Goal: Task Accomplishment & Management: Manage account settings

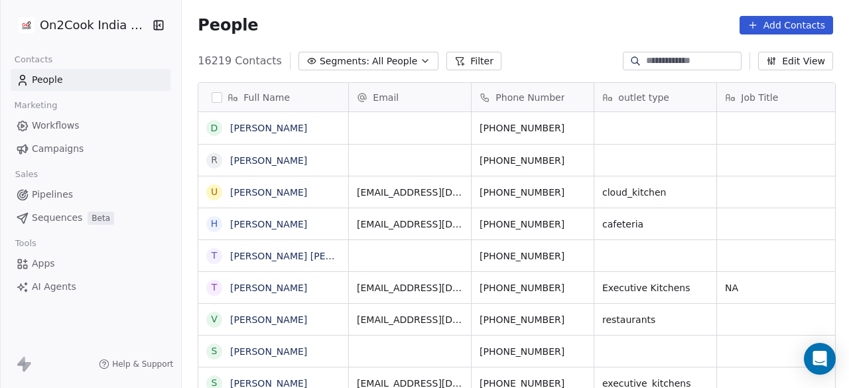
scroll to position [11, 11]
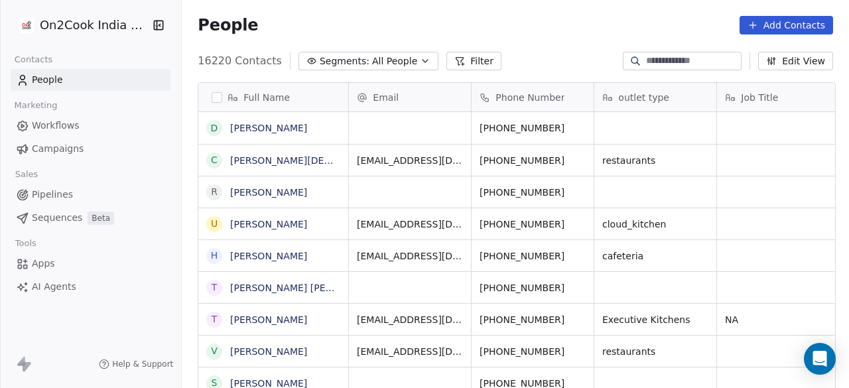
click at [420, 64] on icon "button" at bounding box center [425, 61] width 11 height 11
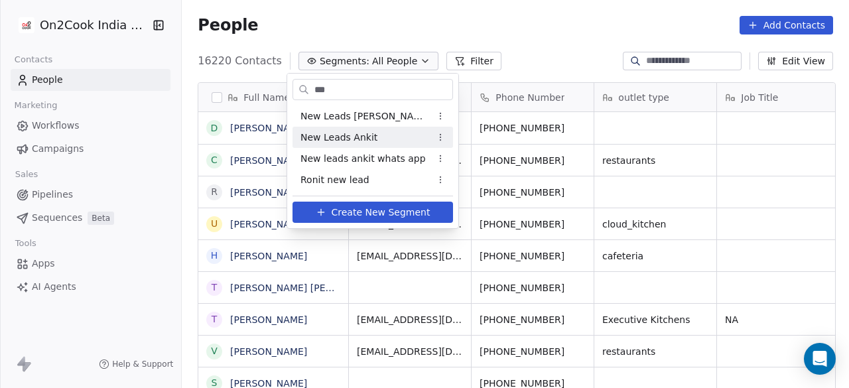
type input "***"
click at [358, 133] on span "New Leads Ankit" at bounding box center [338, 138] width 77 height 14
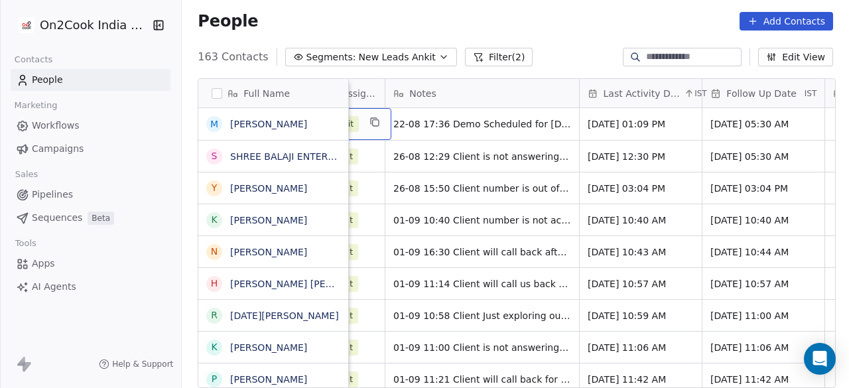
scroll to position [0, 841]
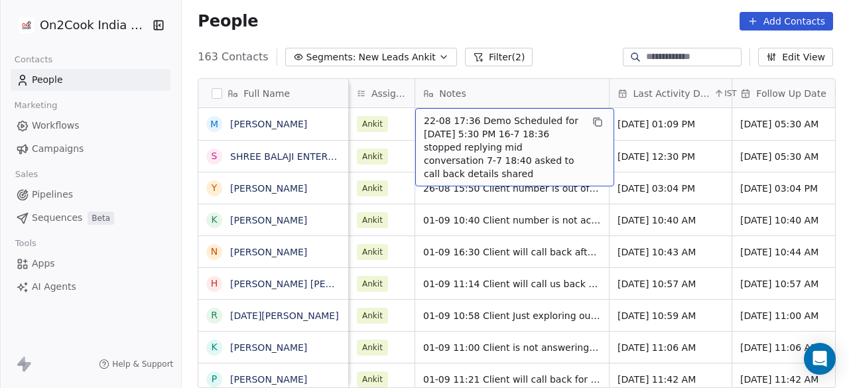
click at [419, 117] on div "22-08 17:36 Demo Scheduled for tuesday 26-08-25 At 5:30 PM 16-7 18:36 stopped r…" at bounding box center [514, 147] width 199 height 78
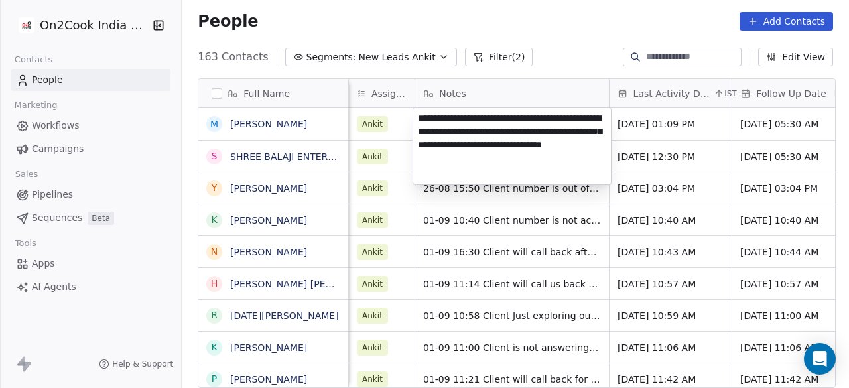
click at [417, 118] on textarea "**********" at bounding box center [512, 146] width 198 height 76
type textarea "**********"
click at [655, 135] on html "On2Cook India Pvt. Ltd. Contacts People Marketing Workflows Campaigns Sales Pip…" at bounding box center [424, 194] width 849 height 388
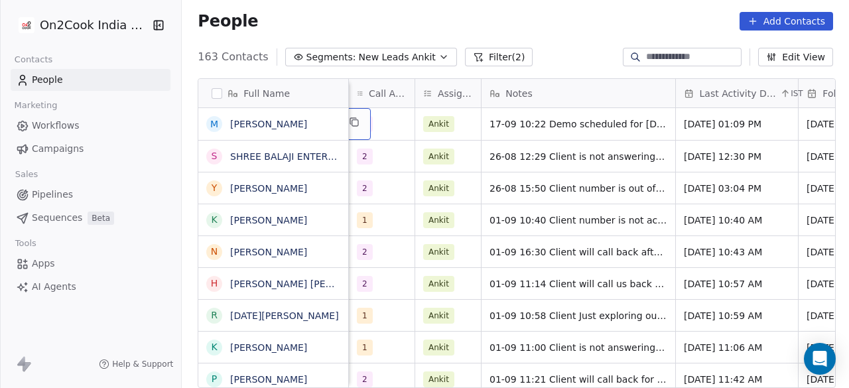
scroll to position [0, 686]
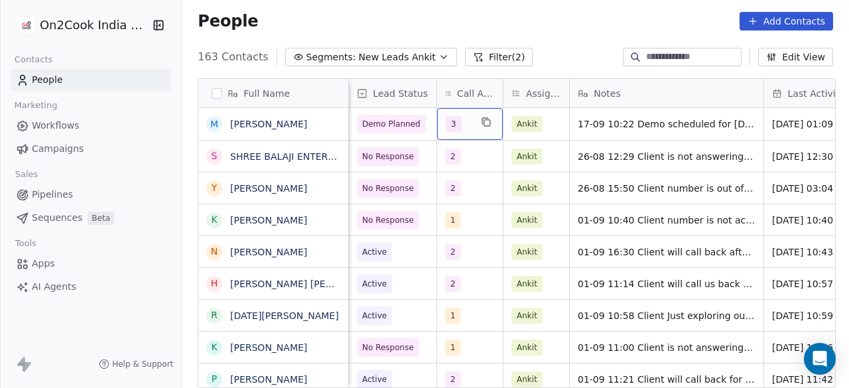
click at [463, 126] on div "3" at bounding box center [458, 124] width 25 height 16
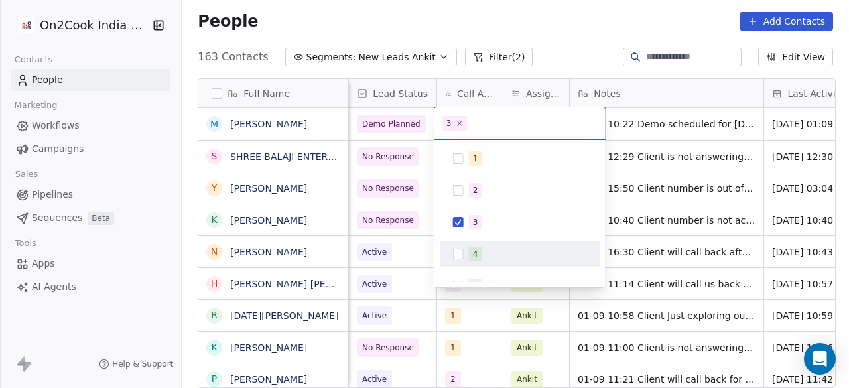
click at [470, 249] on span "4" at bounding box center [475, 254] width 13 height 15
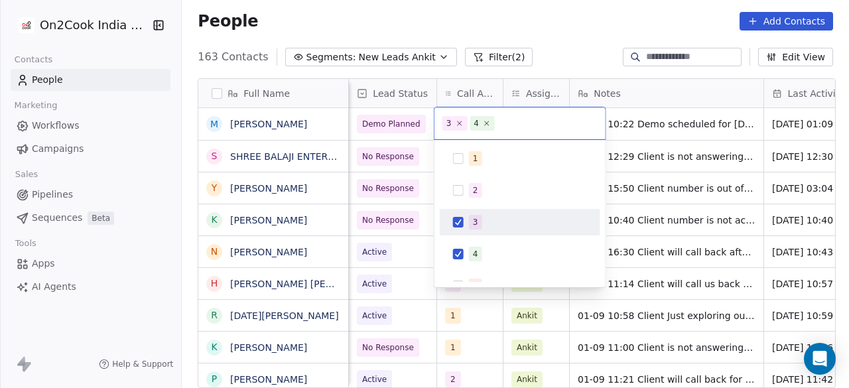
click at [466, 213] on div "3" at bounding box center [520, 222] width 150 height 21
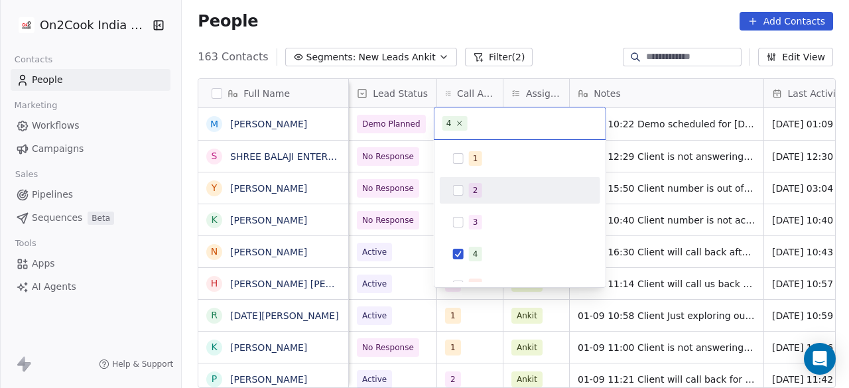
click at [428, 130] on html "On2Cook India Pvt. Ltd. Contacts People Marketing Workflows Campaigns Sales Pip…" at bounding box center [424, 194] width 849 height 388
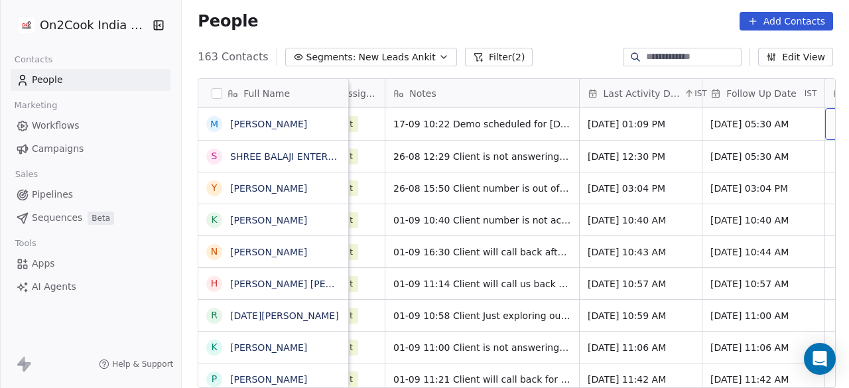
scroll to position [0, 968]
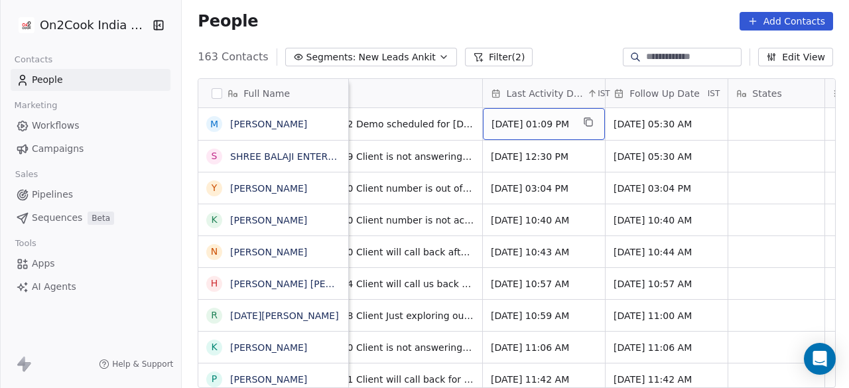
click at [533, 126] on span "Aug 22, 2025 01:09 PM" at bounding box center [531, 123] width 81 height 13
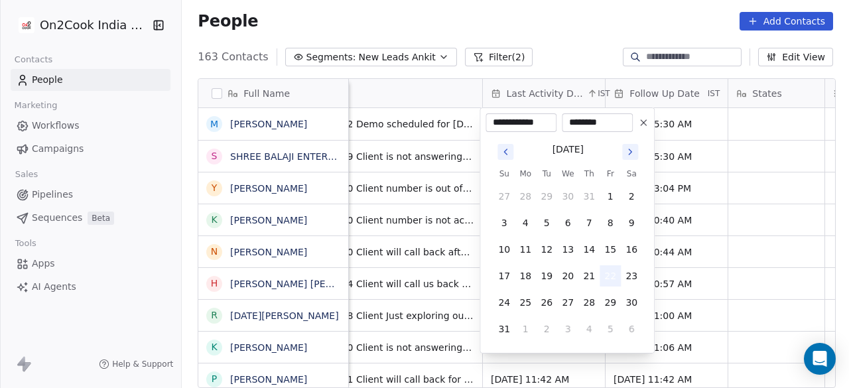
click at [610, 275] on button "22" at bounding box center [609, 275] width 21 height 21
click at [630, 153] on icon "Go to next month" at bounding box center [630, 151] width 3 height 5
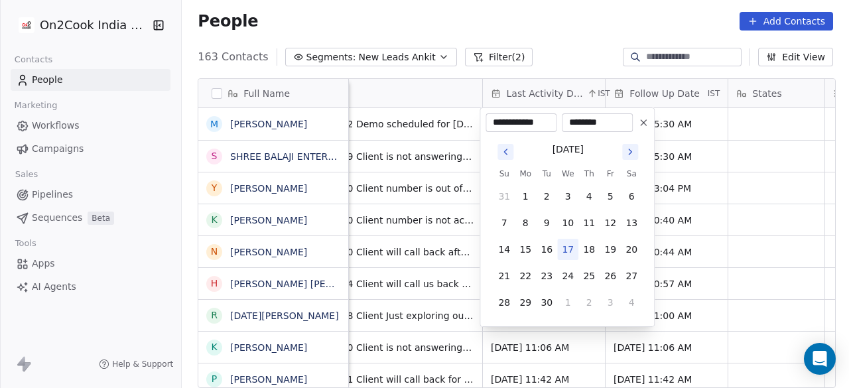
click at [630, 153] on icon "Go to next month" at bounding box center [630, 151] width 3 height 5
click at [508, 155] on icon "Go to previous month" at bounding box center [505, 152] width 11 height 11
click at [562, 244] on button "17" at bounding box center [567, 249] width 21 height 21
type input "**********"
click at [657, 126] on html "On2Cook India Pvt. Ltd. Contacts People Marketing Workflows Campaigns Sales Pip…" at bounding box center [424, 194] width 849 height 388
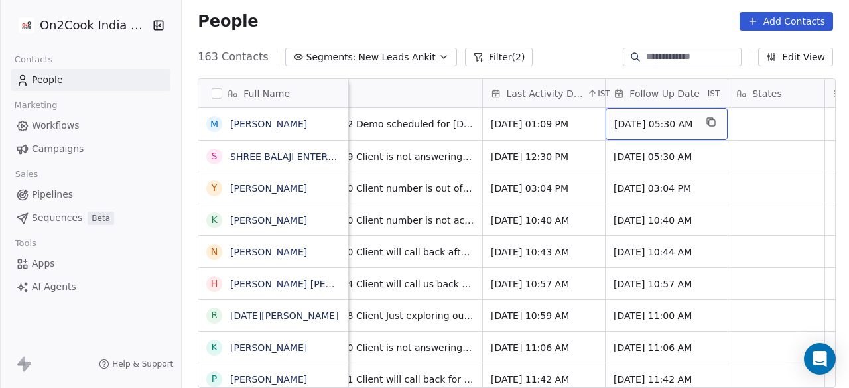
click at [659, 125] on span "Aug 26, 2025 05:30 AM" at bounding box center [654, 123] width 81 height 13
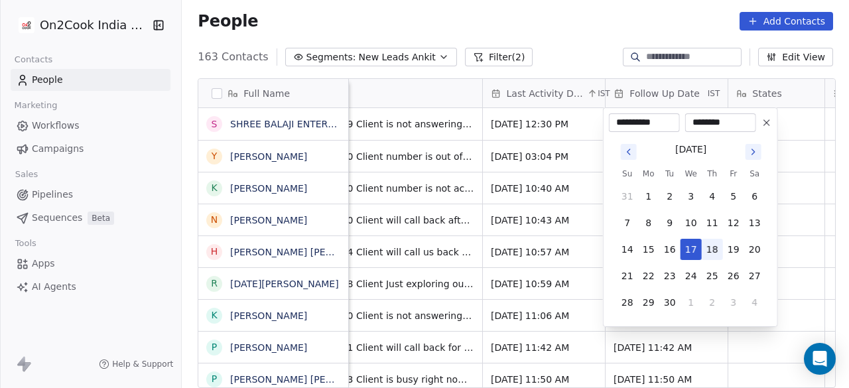
click at [712, 251] on button "18" at bounding box center [712, 249] width 21 height 21
type input "**********"
click at [549, 217] on html "On2Cook India Pvt. Ltd. Contacts People Marketing Workflows Campaigns Sales Pip…" at bounding box center [424, 194] width 849 height 388
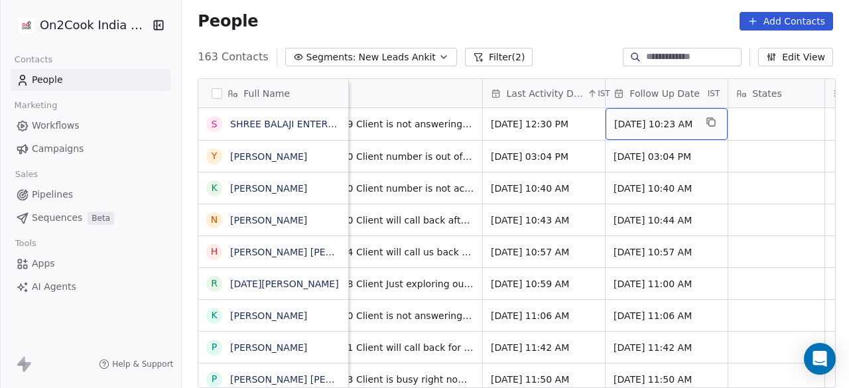
click at [648, 126] on span "Sep 18, 2025 10:23 AM" at bounding box center [654, 123] width 81 height 13
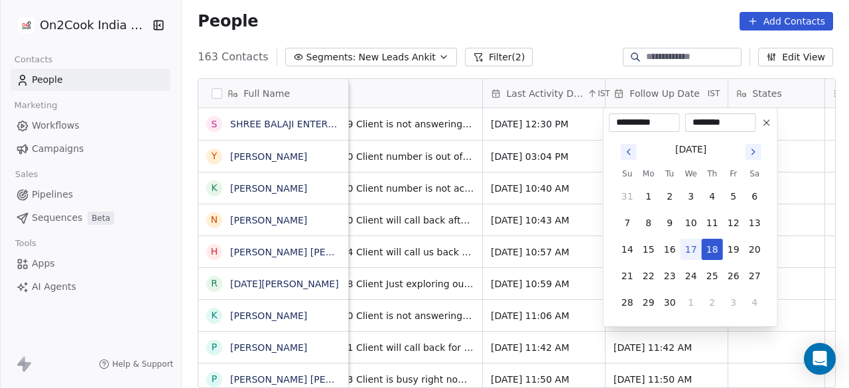
click at [686, 234] on tbody "31 1 2 3 4 5 6 7 8 9 10 11 12 13 14 15 16 17 18 19 20 21 22 23 24 25 26 27 28 2…" at bounding box center [691, 246] width 149 height 133
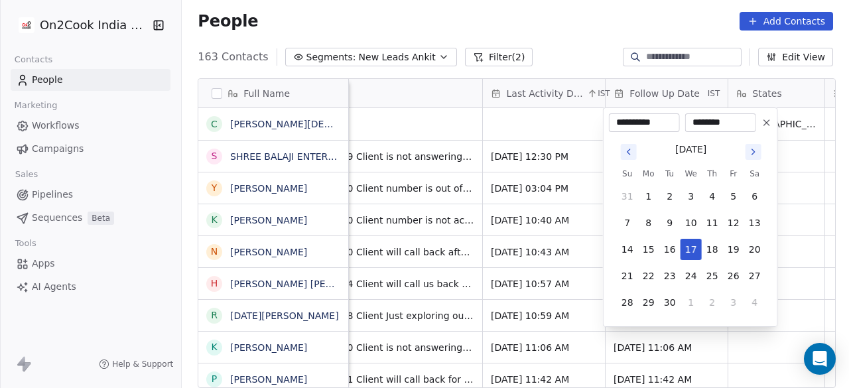
click at [545, 46] on html "On2Cook India Pvt. Ltd. Contacts People Marketing Workflows Campaigns Sales Pip…" at bounding box center [424, 194] width 849 height 388
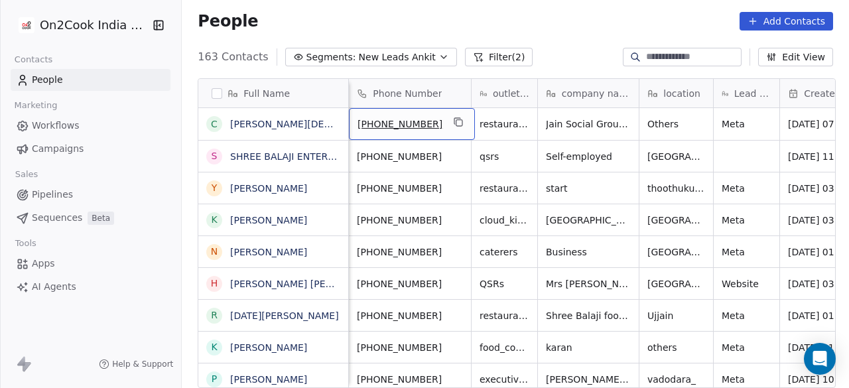
scroll to position [0, 0]
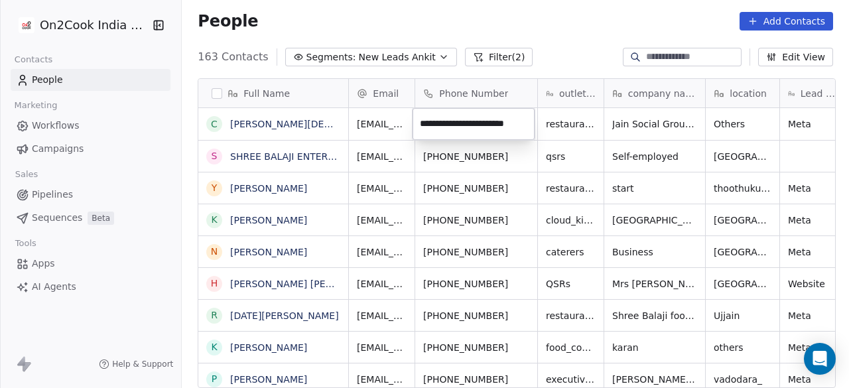
type input "**********"
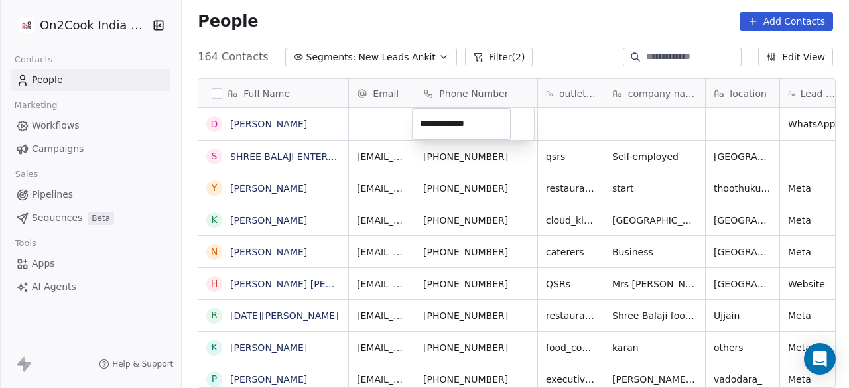
click at [561, 129] on html "On2Cook India Pvt. Ltd. Contacts People Marketing Workflows Campaigns Sales Pip…" at bounding box center [424, 194] width 849 height 388
click at [307, 121] on link "DR.PANDURANG MAGADUM" at bounding box center [268, 124] width 77 height 11
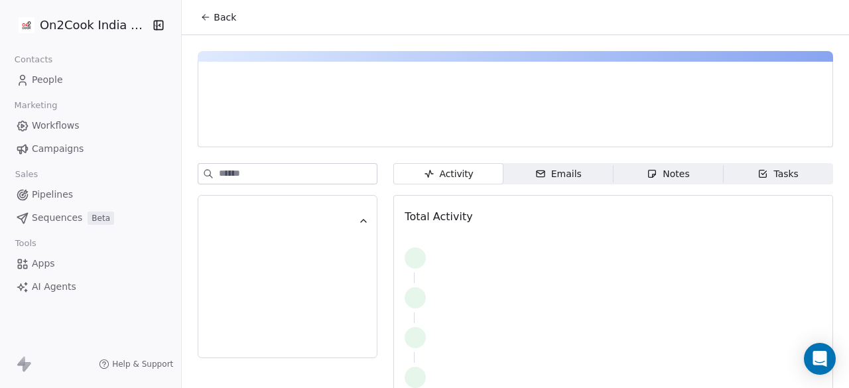
click at [392, 128] on div at bounding box center [349, 127] width 281 height 13
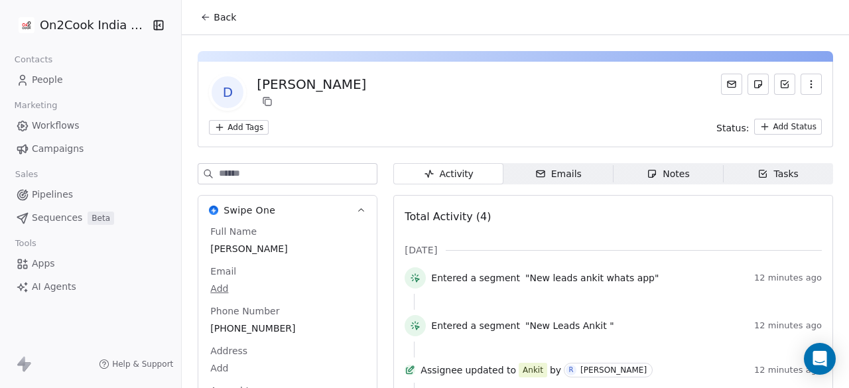
drag, startPoint x: 436, startPoint y: 84, endPoint x: 253, endPoint y: 85, distance: 183.0
click at [253, 85] on div "D DR.PANDURANG MAGADUM" at bounding box center [515, 92] width 613 height 37
copy div "DR.PANDURANG MAGADUM"
click at [216, 17] on span "Back" at bounding box center [225, 17] width 23 height 13
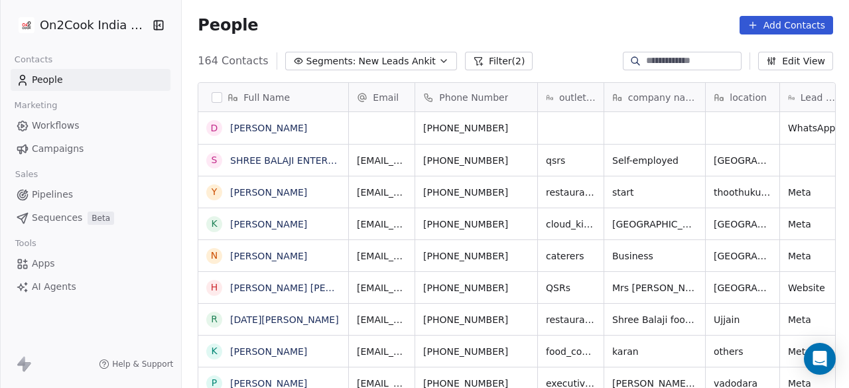
scroll to position [331, 659]
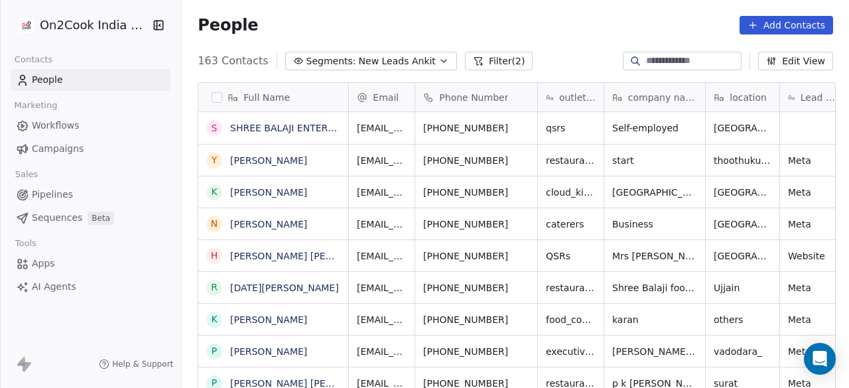
click at [290, 27] on div "People Add Contacts" at bounding box center [515, 25] width 635 height 19
click at [562, 32] on div "People Add Contacts" at bounding box center [515, 25] width 635 height 19
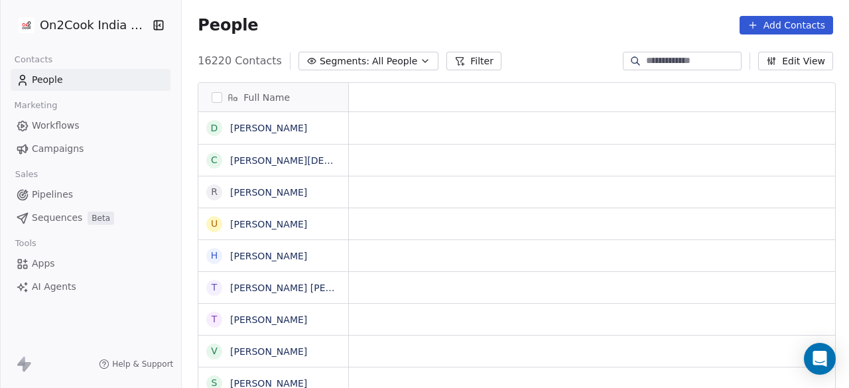
scroll to position [11, 11]
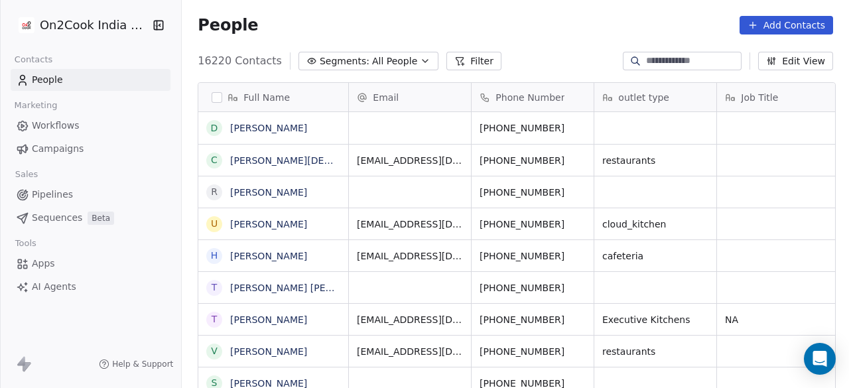
click at [546, 35] on div "People Add Contacts" at bounding box center [515, 25] width 667 height 50
click at [420, 62] on icon "button" at bounding box center [425, 61] width 11 height 11
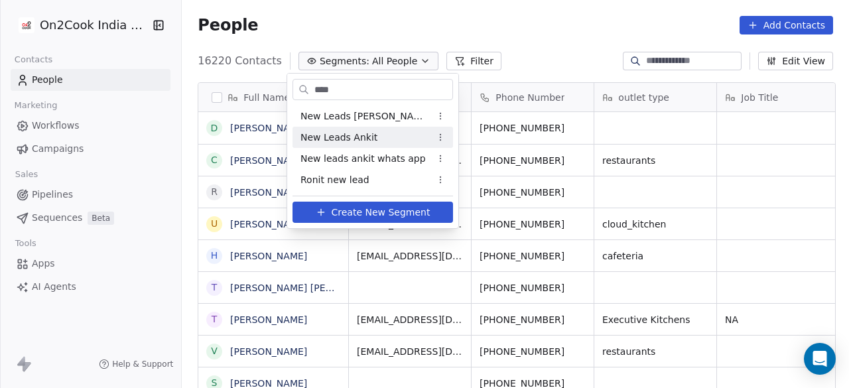
type input "***"
click at [333, 146] on div "New Leads Ankit" at bounding box center [372, 137] width 160 height 21
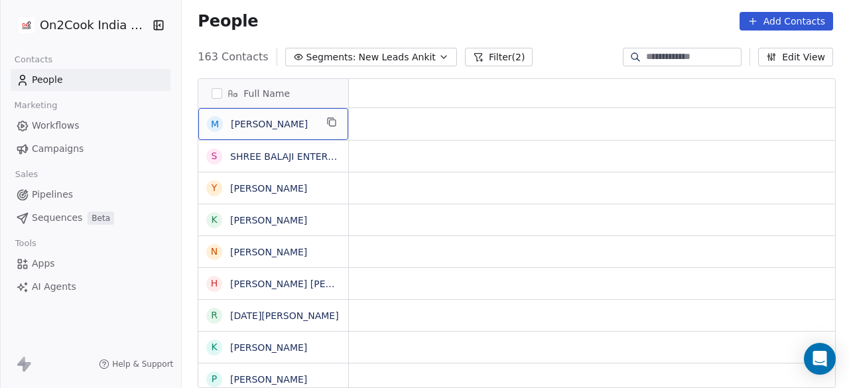
scroll to position [0, 0]
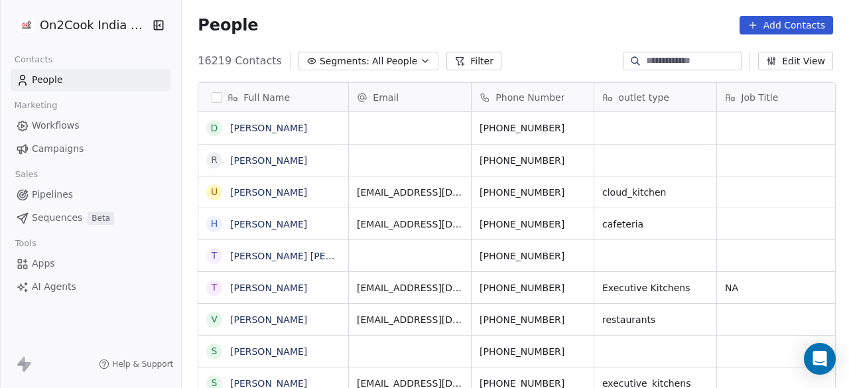
scroll to position [331, 659]
click at [349, 65] on span "Segments:" at bounding box center [345, 61] width 50 height 14
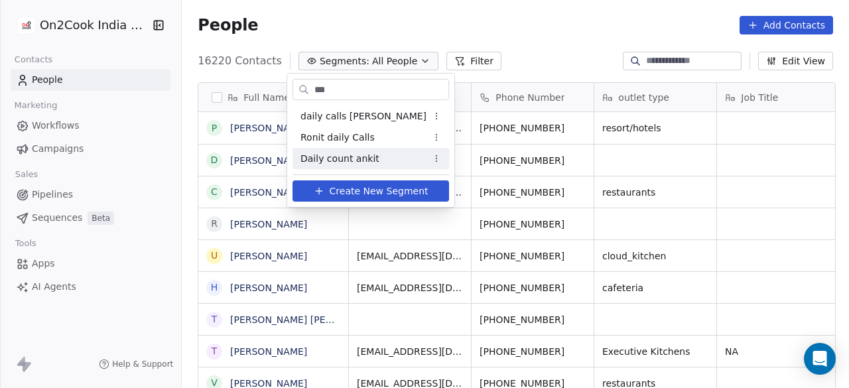
type input "***"
click at [350, 157] on span "Daily count ankit" at bounding box center [339, 159] width 79 height 14
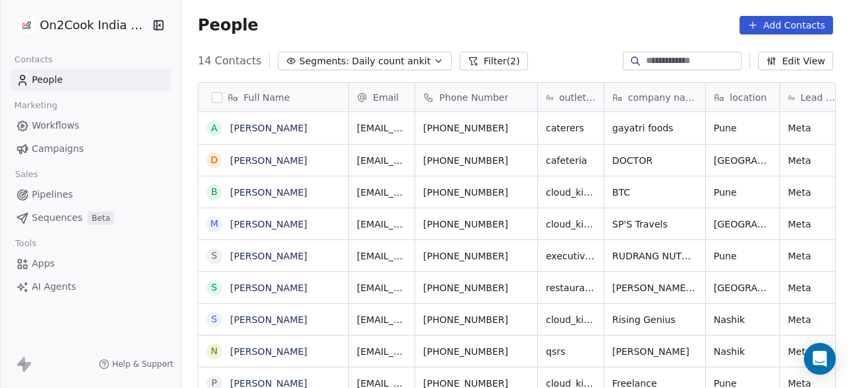
click at [491, 61] on button "Filter (2)" at bounding box center [494, 61] width 68 height 19
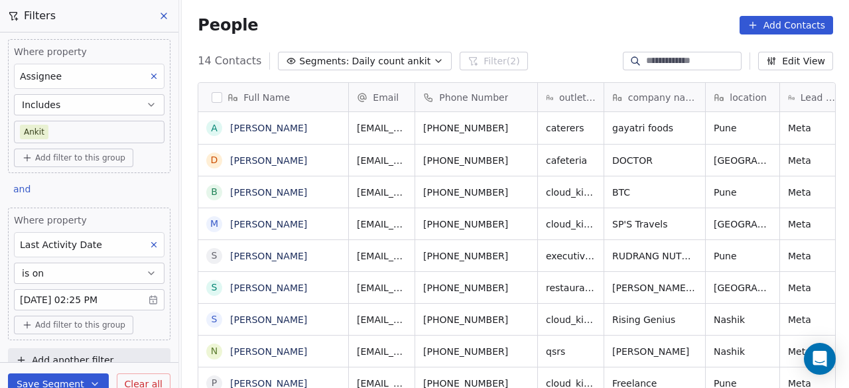
scroll to position [16, 0]
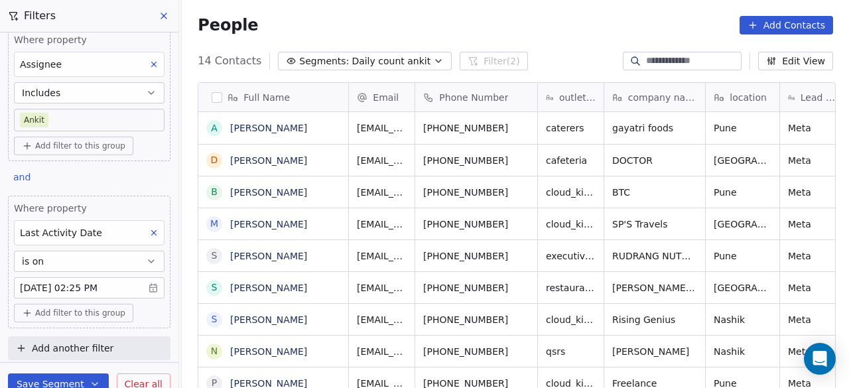
click at [86, 286] on body "On2Cook India Pvt. Ltd. Contacts People Marketing Workflows Campaigns Sales Pip…" at bounding box center [424, 194] width 849 height 388
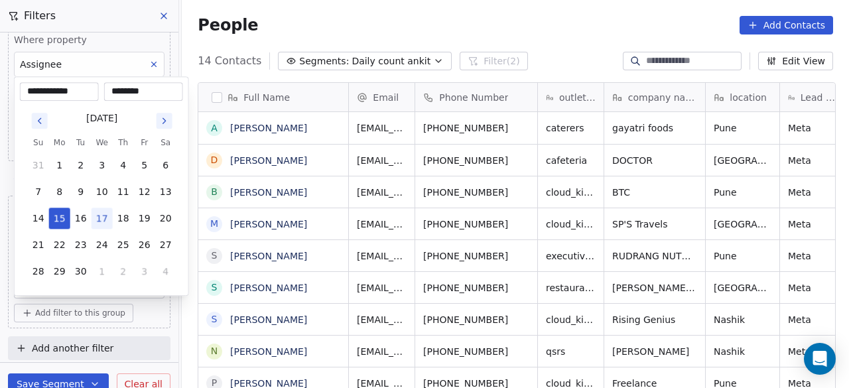
click at [105, 214] on button "17" at bounding box center [102, 218] width 21 height 21
type input "**********"
click at [164, 318] on html "On2Cook India Pvt. Ltd. Contacts People Marketing Workflows Campaigns Sales Pip…" at bounding box center [424, 194] width 849 height 388
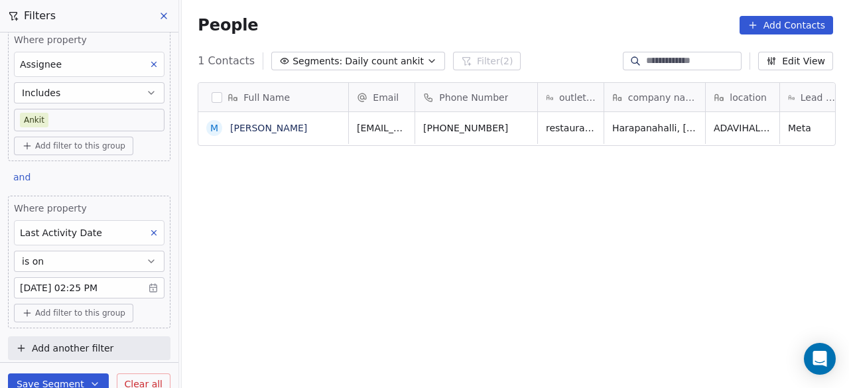
scroll to position [331, 659]
click at [44, 379] on button "Save Segment" at bounding box center [58, 383] width 101 height 21
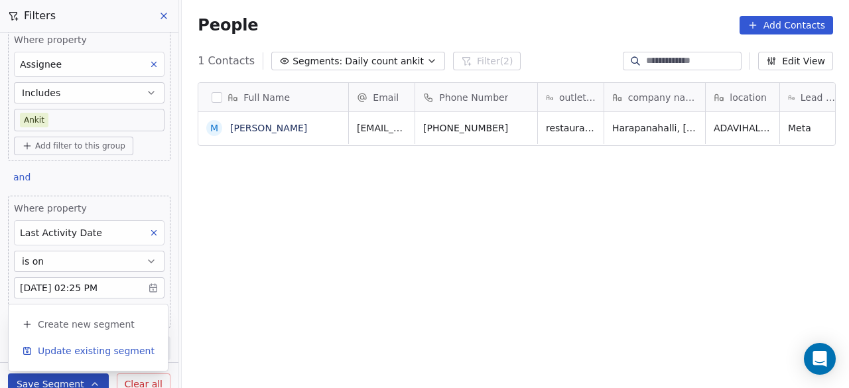
click at [70, 351] on span "Update existing segment" at bounding box center [96, 350] width 117 height 13
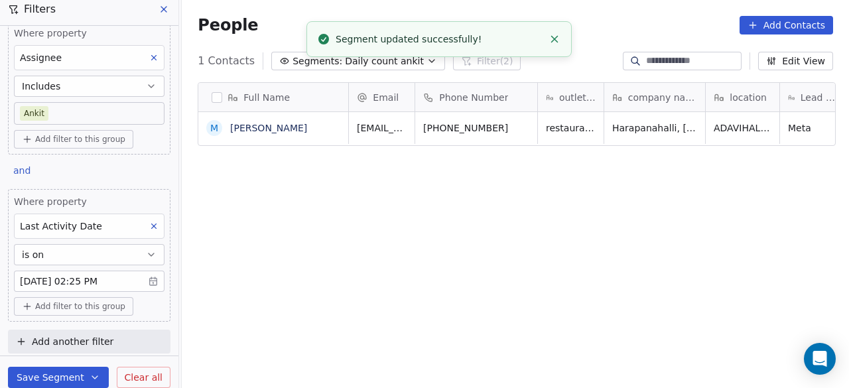
click at [333, 182] on div "Full Name M Mahendra Meharawade Email Phone Number outlet type company name loc…" at bounding box center [515, 243] width 667 height 342
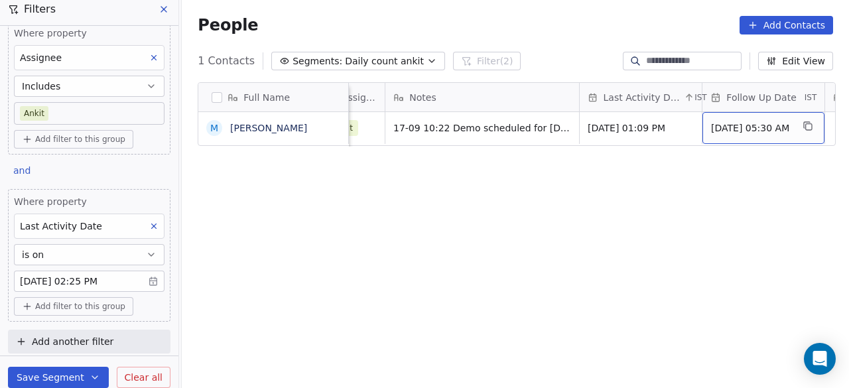
scroll to position [0, 968]
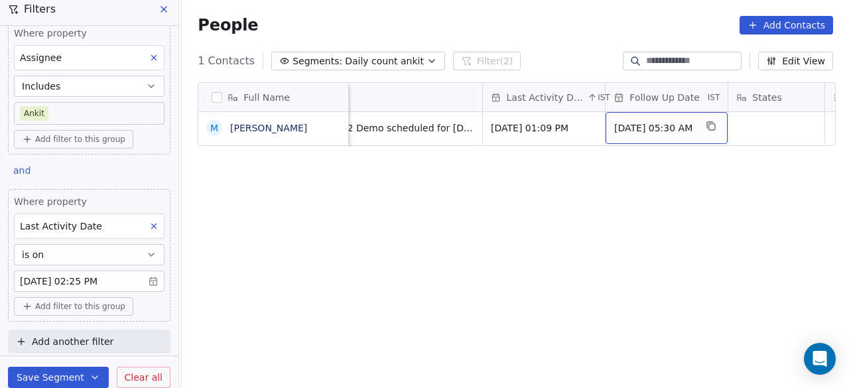
click at [643, 132] on span "[DATE] 05:30 AM" at bounding box center [654, 127] width 81 height 13
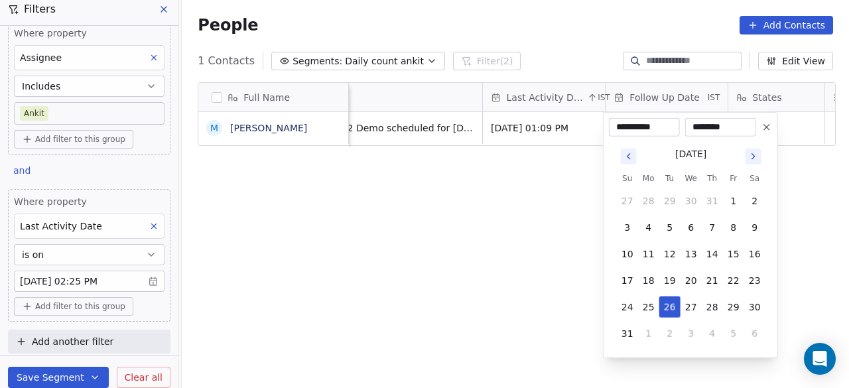
click at [756, 157] on icon "Go to next month" at bounding box center [753, 156] width 11 height 11
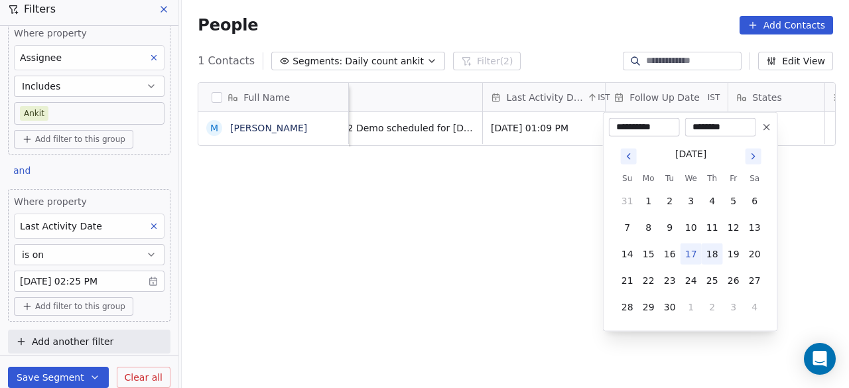
click at [709, 255] on button "18" at bounding box center [712, 253] width 21 height 21
type input "**********"
click at [488, 180] on html "**********" at bounding box center [424, 194] width 849 height 388
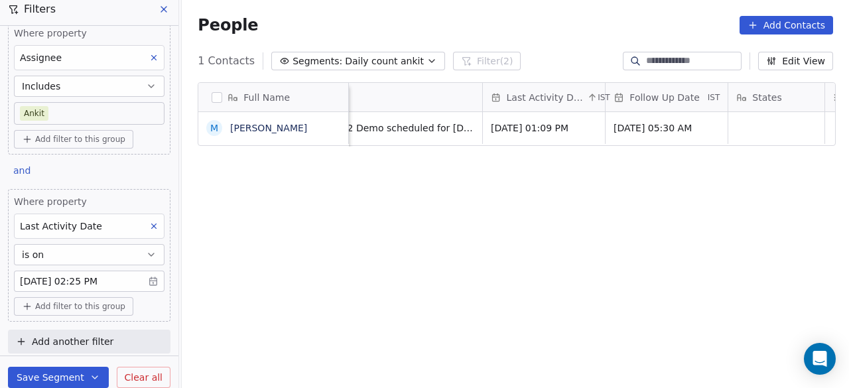
click at [521, 170] on div "Full Name M Mahendra Meharawade Lead Status Call Attempts Assignee Notes Last A…" at bounding box center [515, 243] width 667 height 342
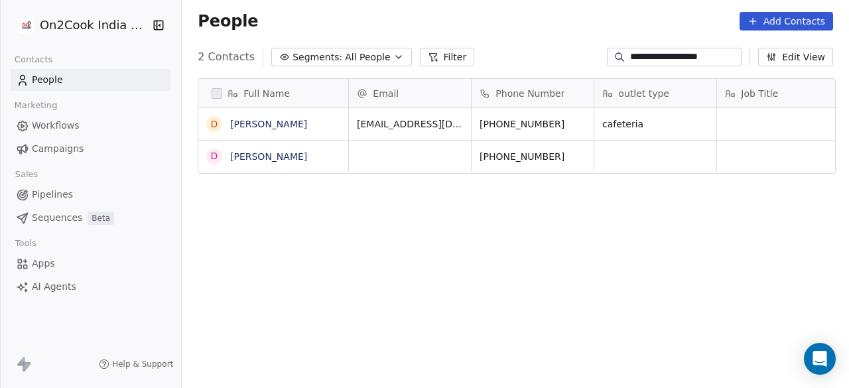
scroll to position [331, 659]
type input "**********"
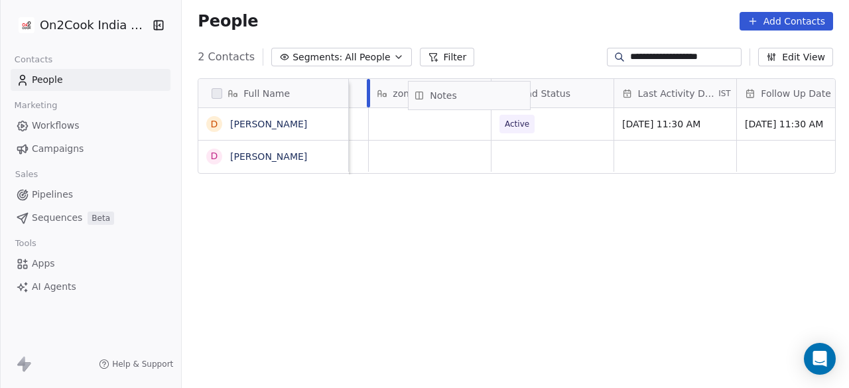
scroll to position [0, 1693]
drag, startPoint x: 744, startPoint y: 94, endPoint x: 634, endPoint y: 97, distance: 110.1
click at [634, 97] on div "Full Name D DR.PANDURANG MAGADUM D DR.PANDURANG MAGADUM States Assignee Sales R…" at bounding box center [516, 126] width 637 height 95
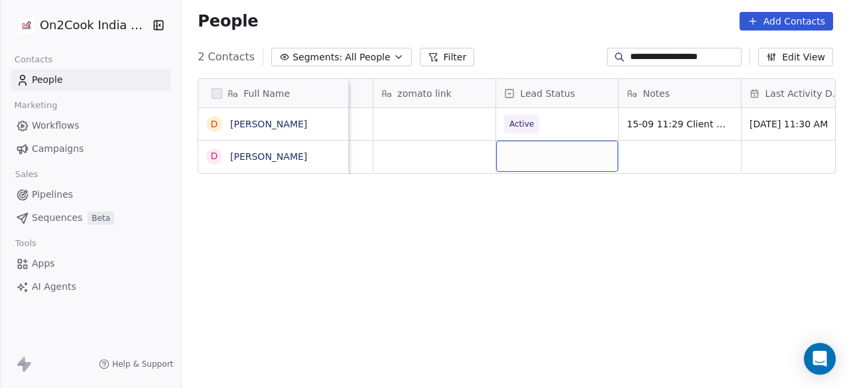
click at [541, 160] on div "grid" at bounding box center [557, 156] width 122 height 31
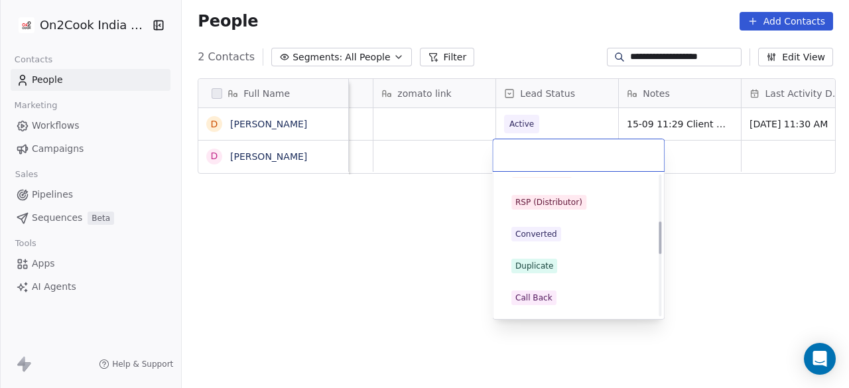
scroll to position [199, 0]
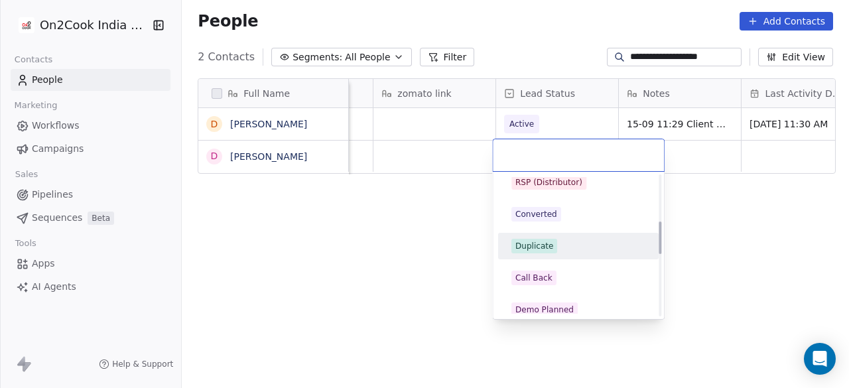
click at [552, 244] on span "Duplicate" at bounding box center [534, 246] width 46 height 15
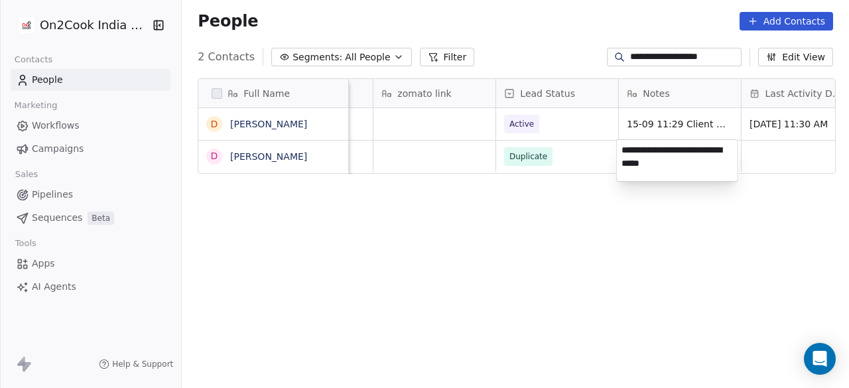
type textarea "**********"
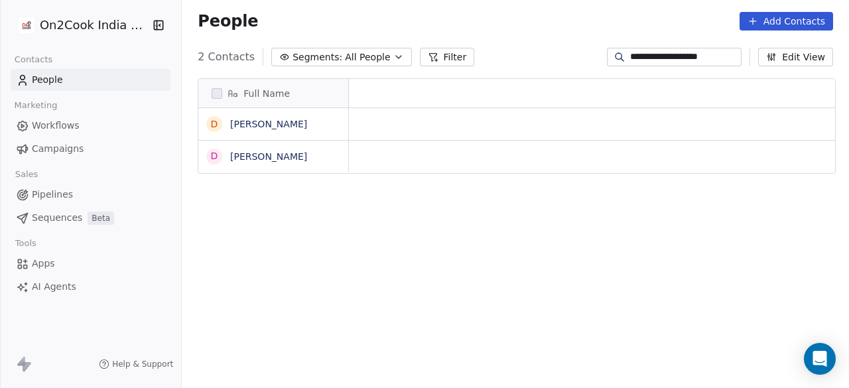
scroll to position [0, 0]
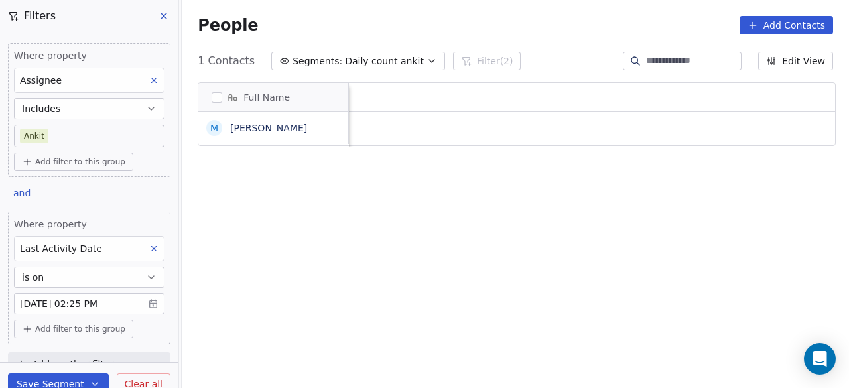
click at [340, 17] on div "People Add Contacts" at bounding box center [515, 25] width 635 height 19
